Goal: Information Seeking & Learning: Learn about a topic

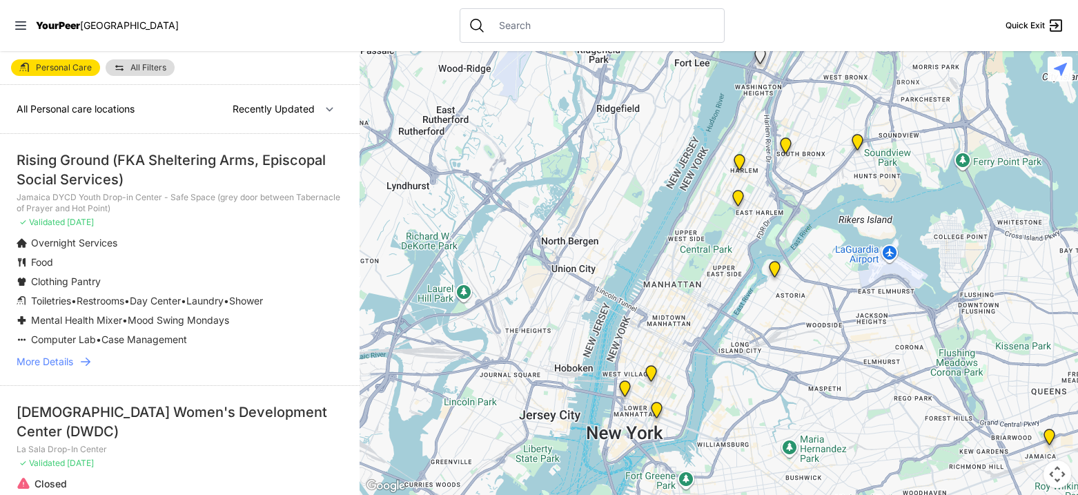
click at [741, 157] on img "Uptown/Harlem DYCD Youth Drop-in Center" at bounding box center [739, 165] width 17 height 22
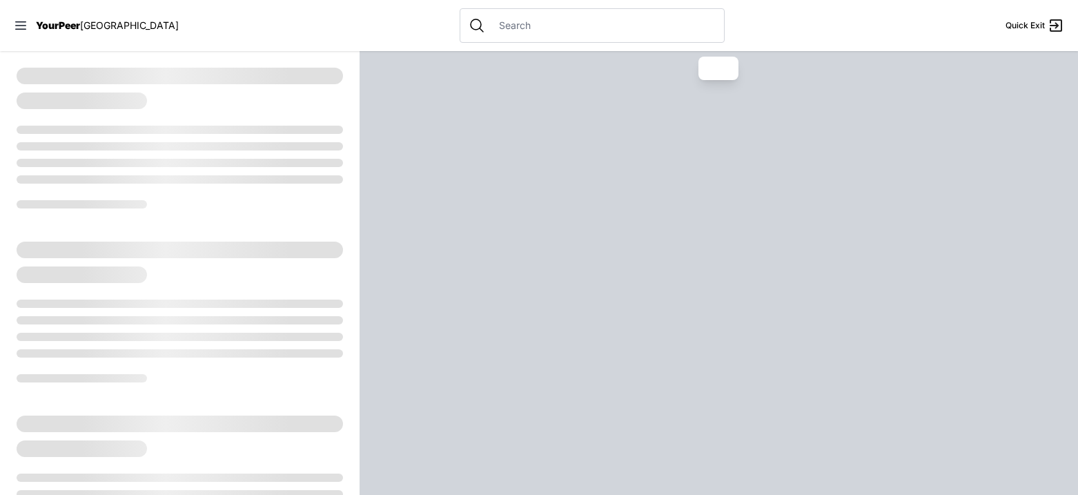
click at [897, 373] on div at bounding box center [719, 273] width 718 height 444
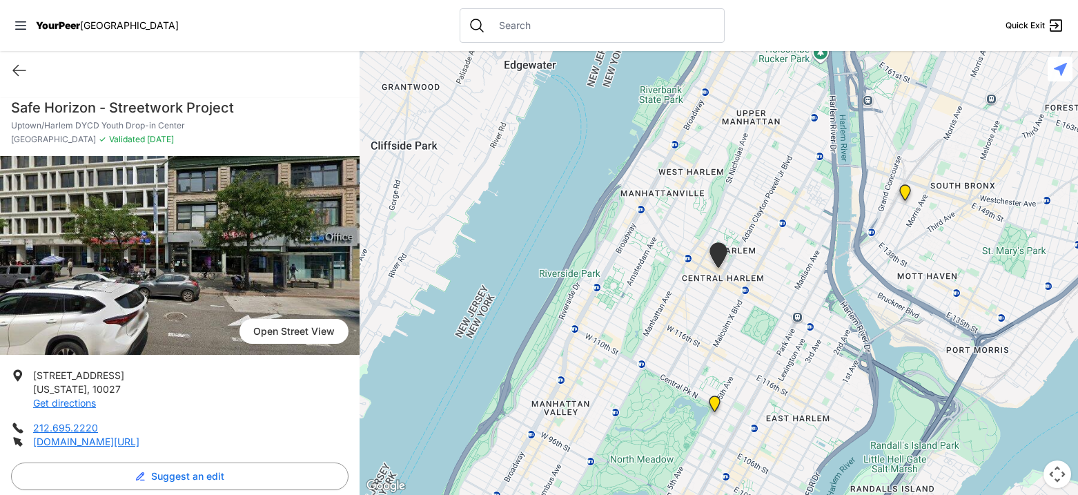
click at [24, 84] on div "Quick Exit" at bounding box center [180, 70] width 360 height 39
click at [20, 63] on icon at bounding box center [19, 70] width 17 height 17
select select "recentlyUpdated"
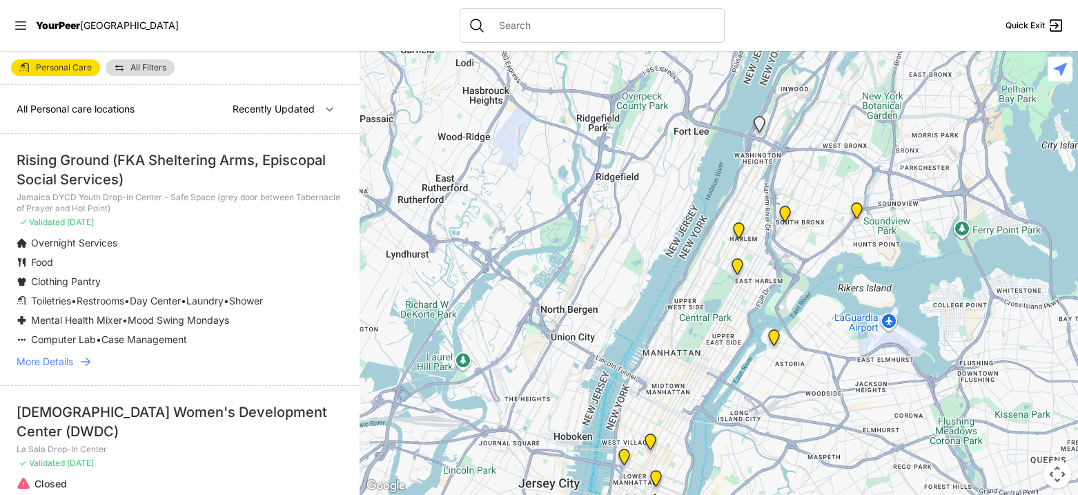
drag, startPoint x: 868, startPoint y: 266, endPoint x: 867, endPoint y: 334, distance: 68.3
click at [867, 334] on div at bounding box center [719, 273] width 718 height 444
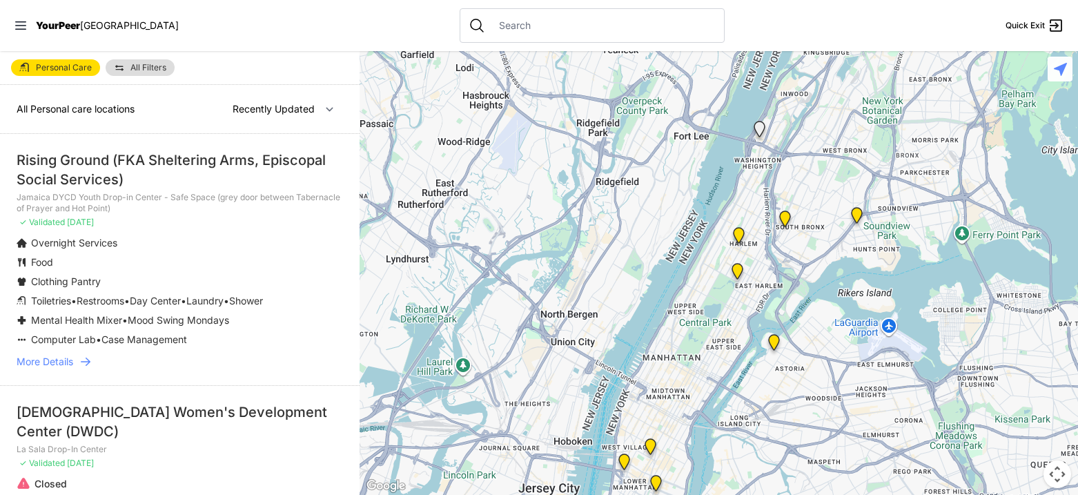
click at [1052, 484] on button "Map camera controls" at bounding box center [1058, 474] width 28 height 28
click at [1030, 409] on button "Zoom in" at bounding box center [1023, 405] width 28 height 28
click at [1030, 408] on button "Zoom in" at bounding box center [1023, 405] width 28 height 28
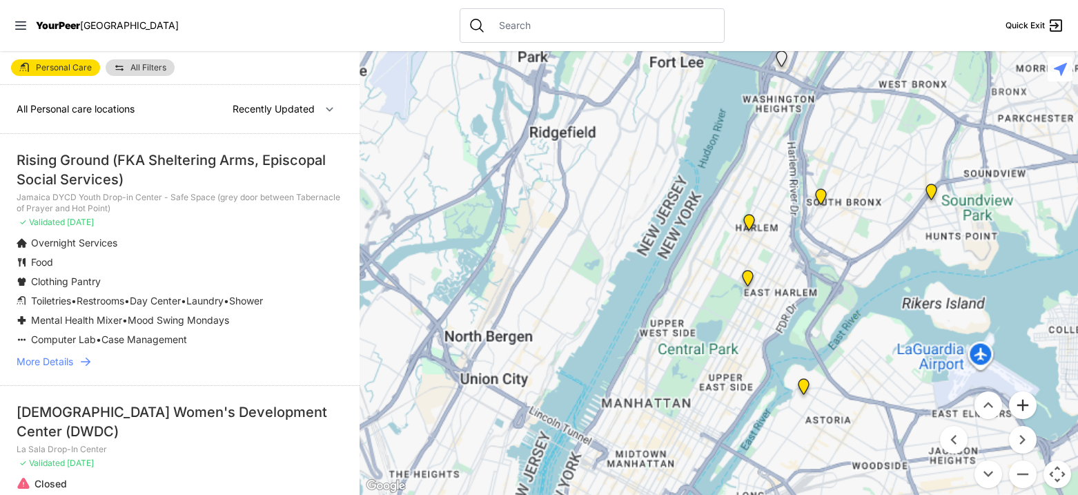
click at [1030, 408] on button "Zoom in" at bounding box center [1023, 405] width 28 height 28
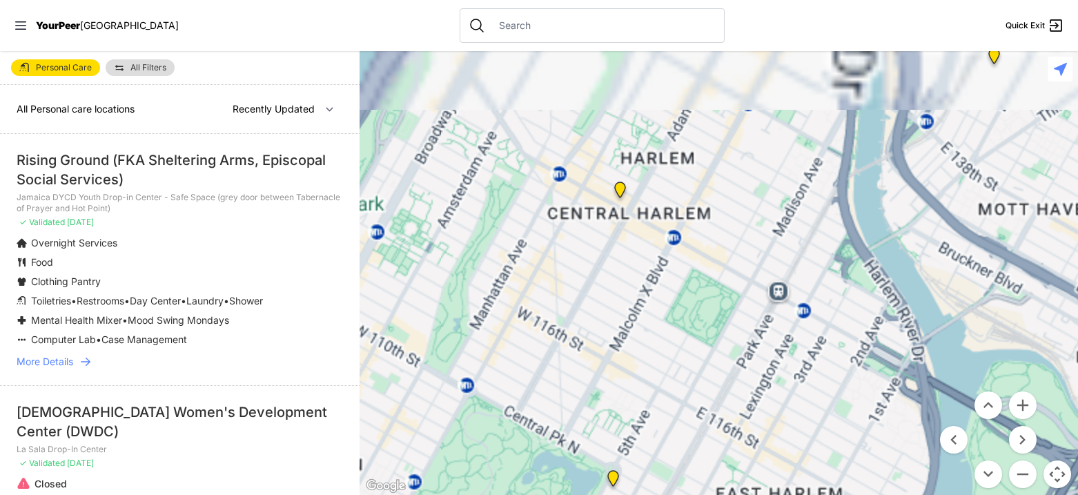
drag, startPoint x: 944, startPoint y: 225, endPoint x: 667, endPoint y: 357, distance: 307.2
click at [667, 356] on div at bounding box center [719, 273] width 718 height 444
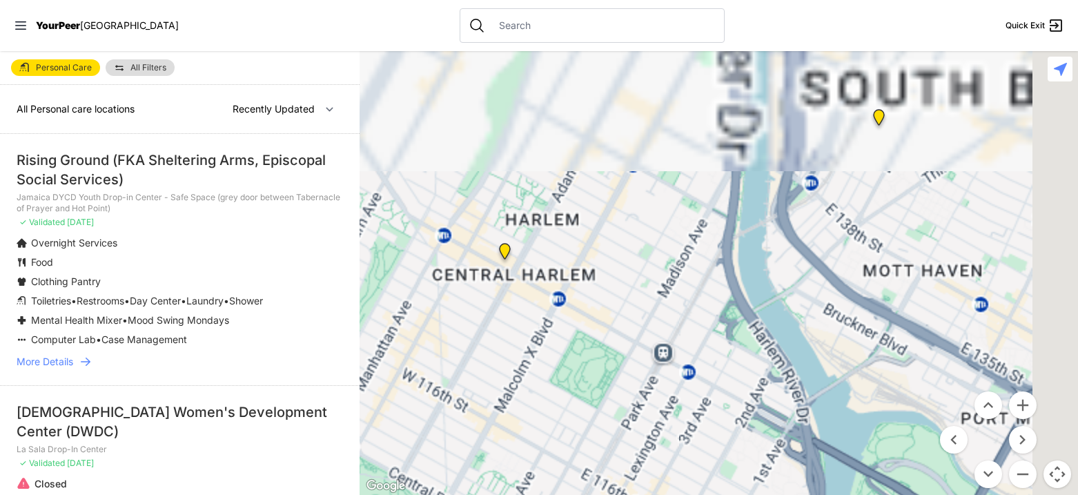
drag, startPoint x: 773, startPoint y: 175, endPoint x: 716, endPoint y: 243, distance: 88.2
click at [716, 243] on div at bounding box center [719, 273] width 718 height 444
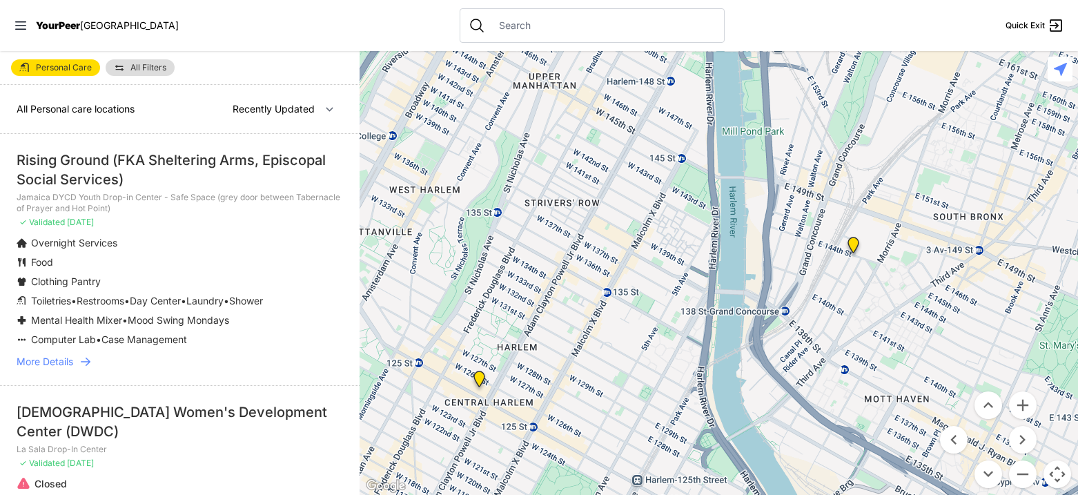
drag, startPoint x: 692, startPoint y: 282, endPoint x: 705, endPoint y: 350, distance: 68.9
click at [705, 350] on div at bounding box center [719, 273] width 718 height 444
click at [858, 248] on img "Harm Reduction Center" at bounding box center [853, 248] width 17 height 22
click at [852, 248] on img "Harm Reduction Center" at bounding box center [853, 248] width 17 height 22
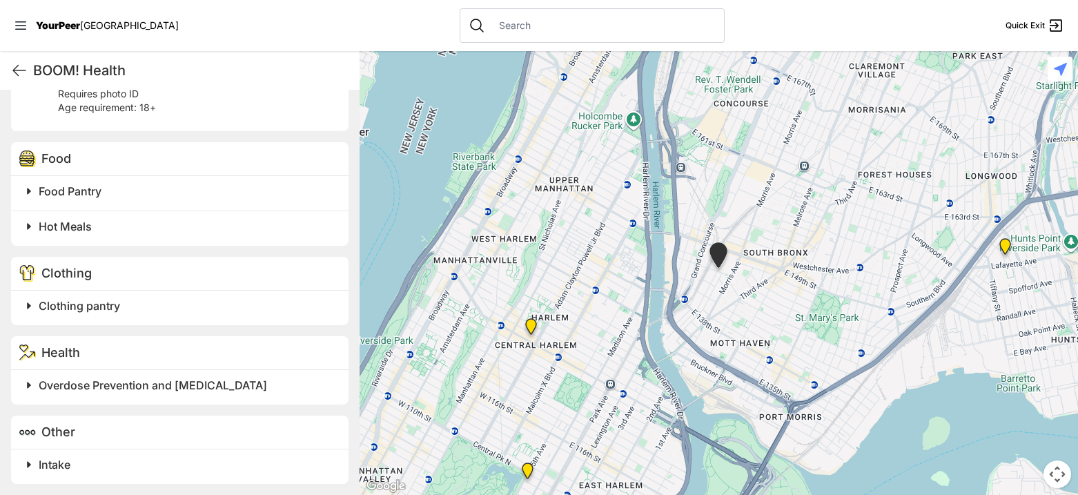
scroll to position [931, 0]
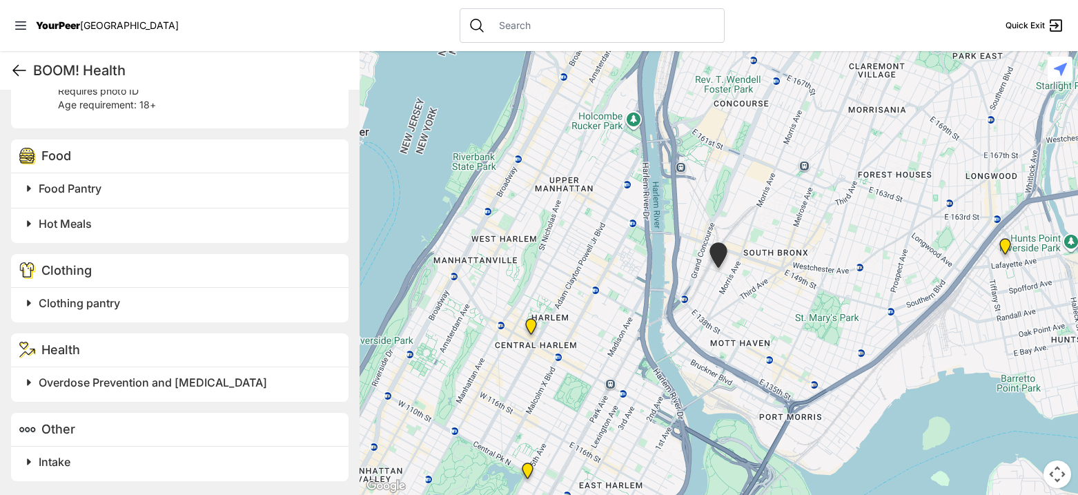
click at [21, 72] on icon at bounding box center [19, 70] width 17 height 17
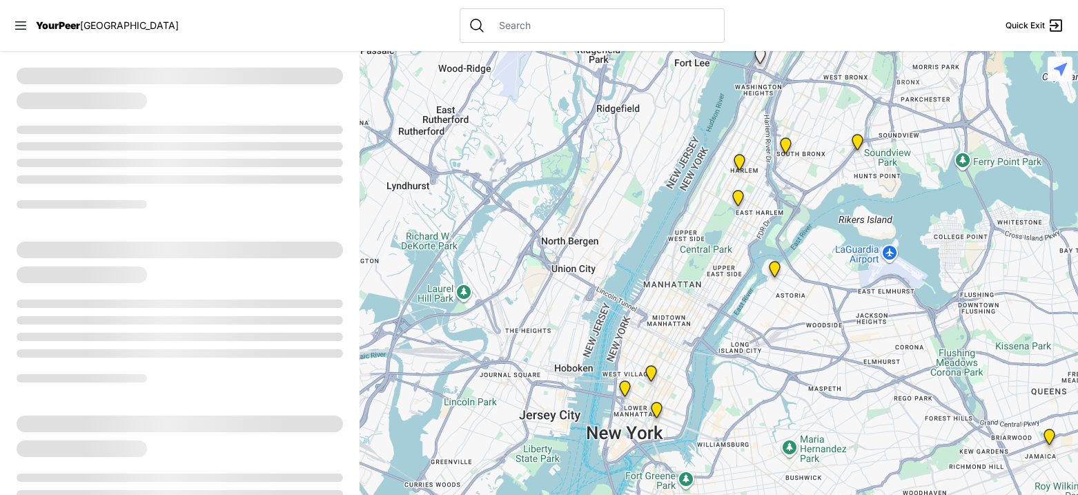
select select "recentlyUpdated"
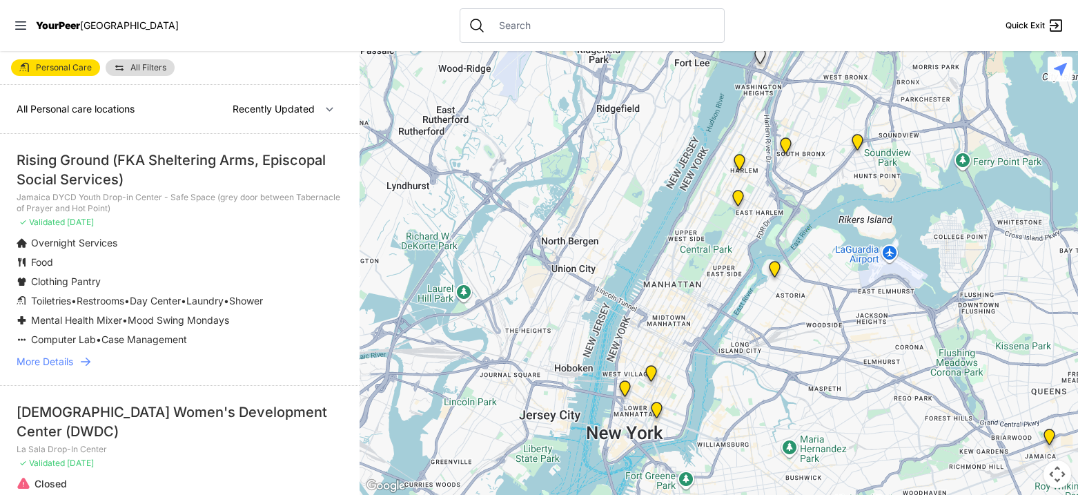
click at [741, 161] on img "Uptown/Harlem DYCD Youth Drop-in Center" at bounding box center [739, 165] width 17 height 22
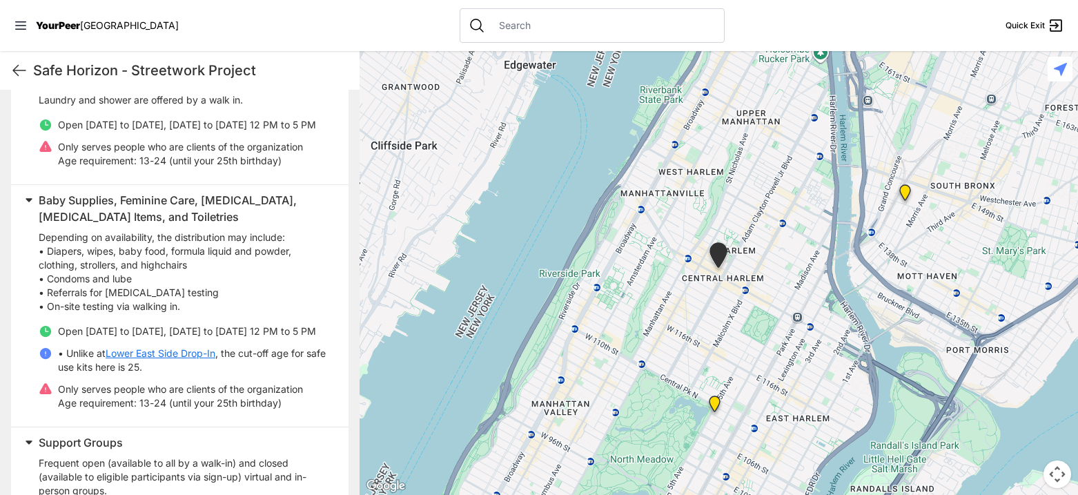
scroll to position [486, 0]
click at [21, 75] on icon at bounding box center [19, 70] width 17 height 17
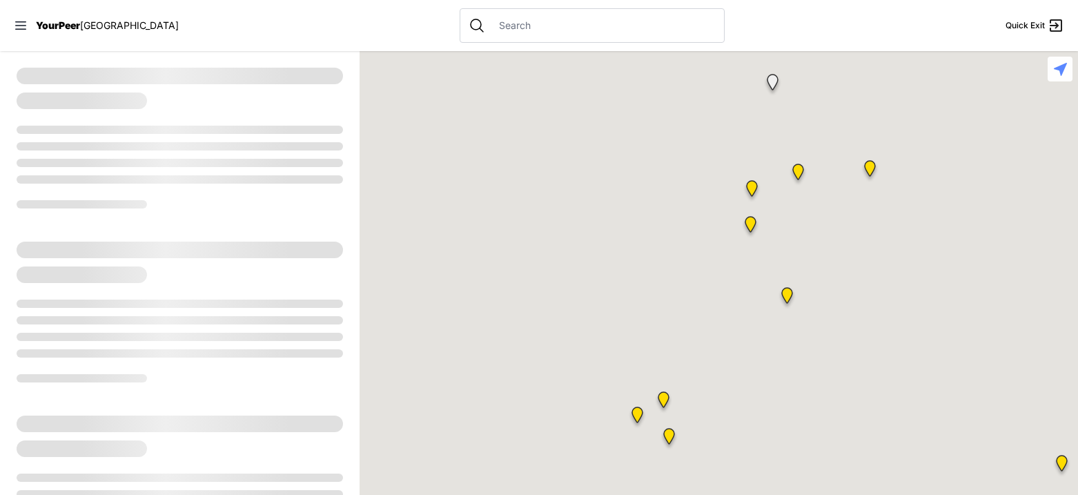
select select "recentlyUpdated"
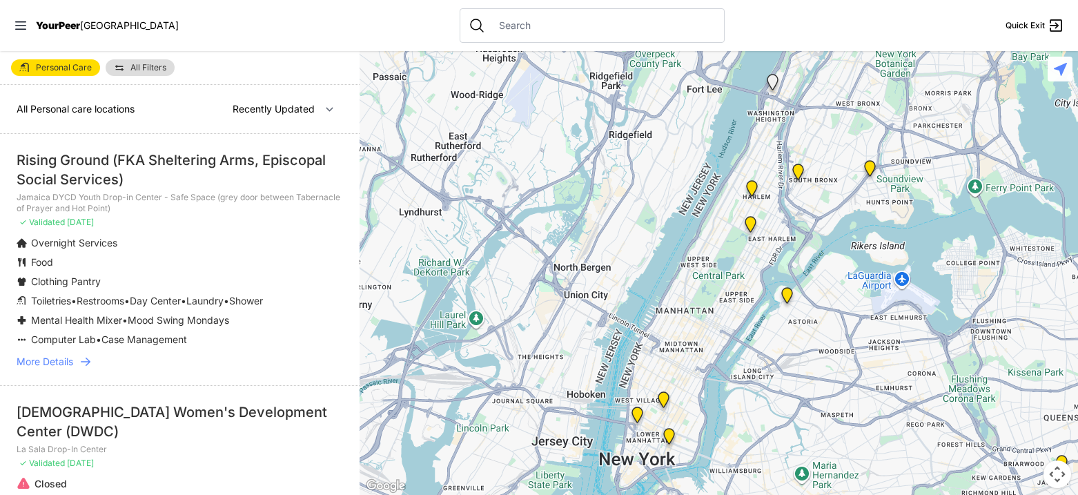
click at [752, 220] on img "Manhattan" at bounding box center [750, 227] width 17 height 22
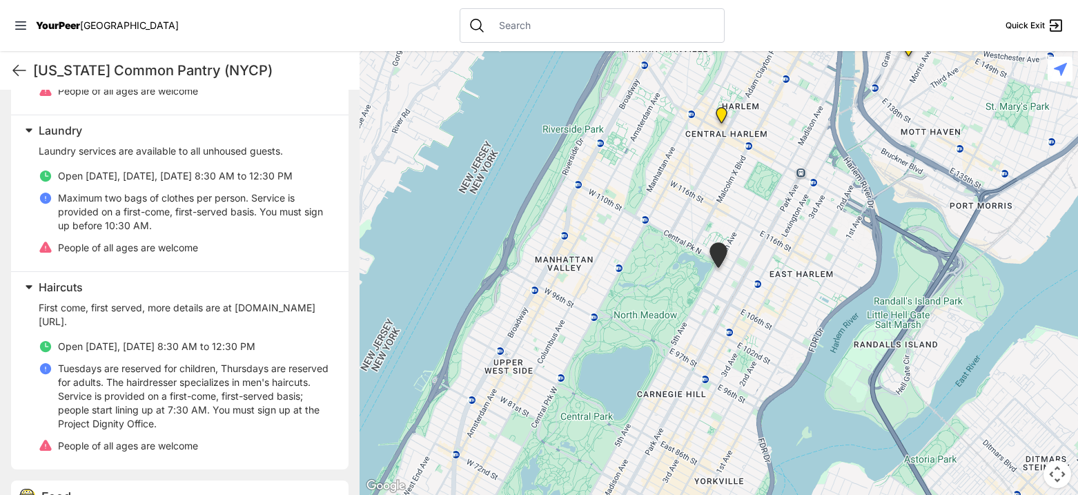
scroll to position [502, 0]
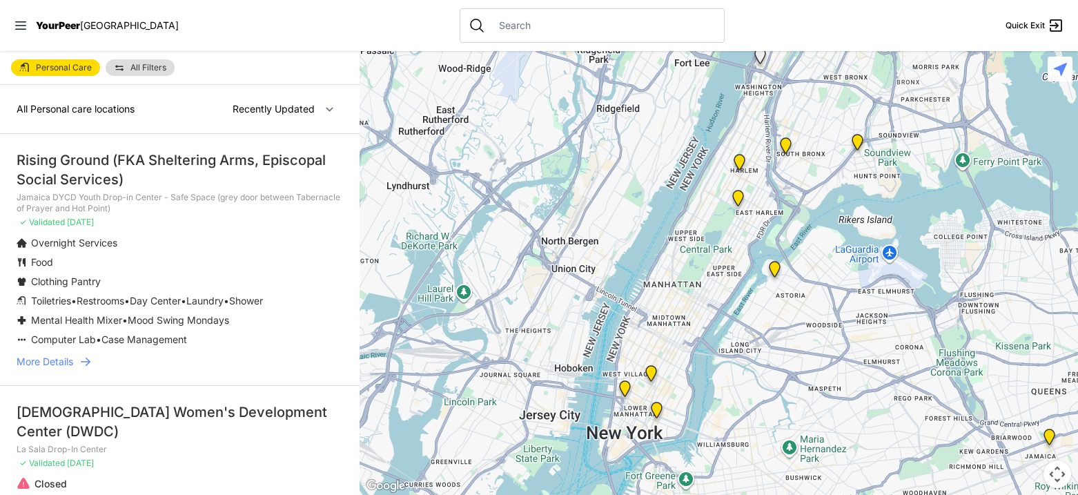
click at [774, 270] on img at bounding box center [774, 272] width 17 height 22
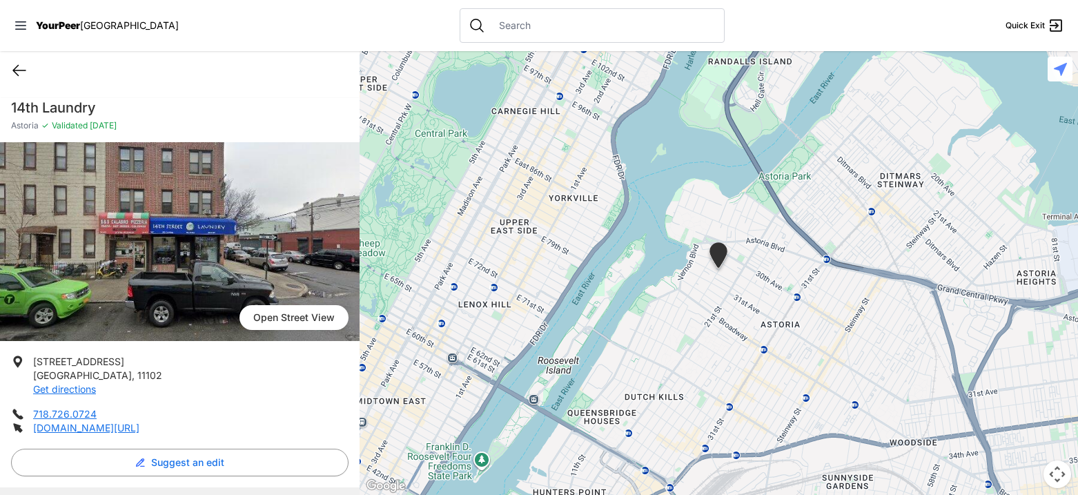
click at [19, 74] on icon at bounding box center [19, 70] width 17 height 17
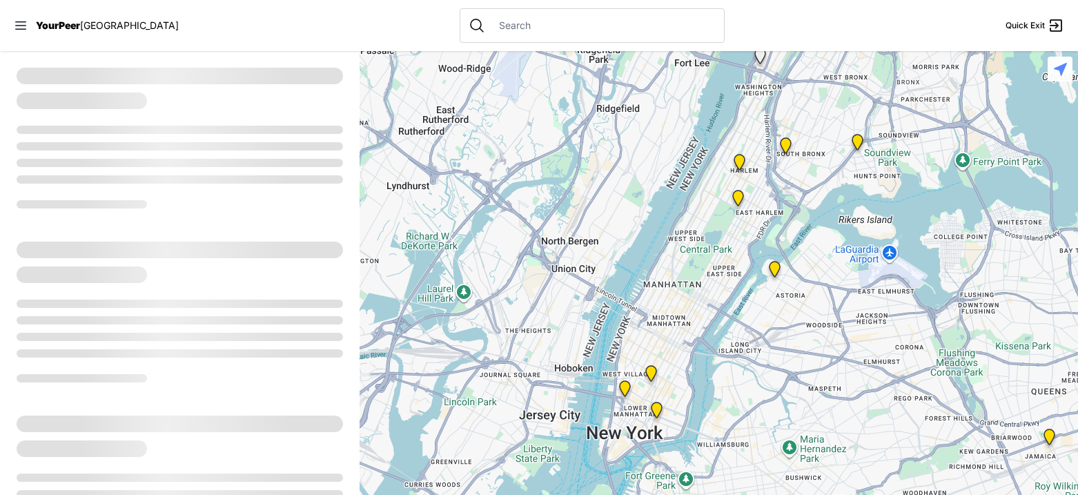
select select "recentlyUpdated"
